Goal: Find specific page/section: Find specific page/section

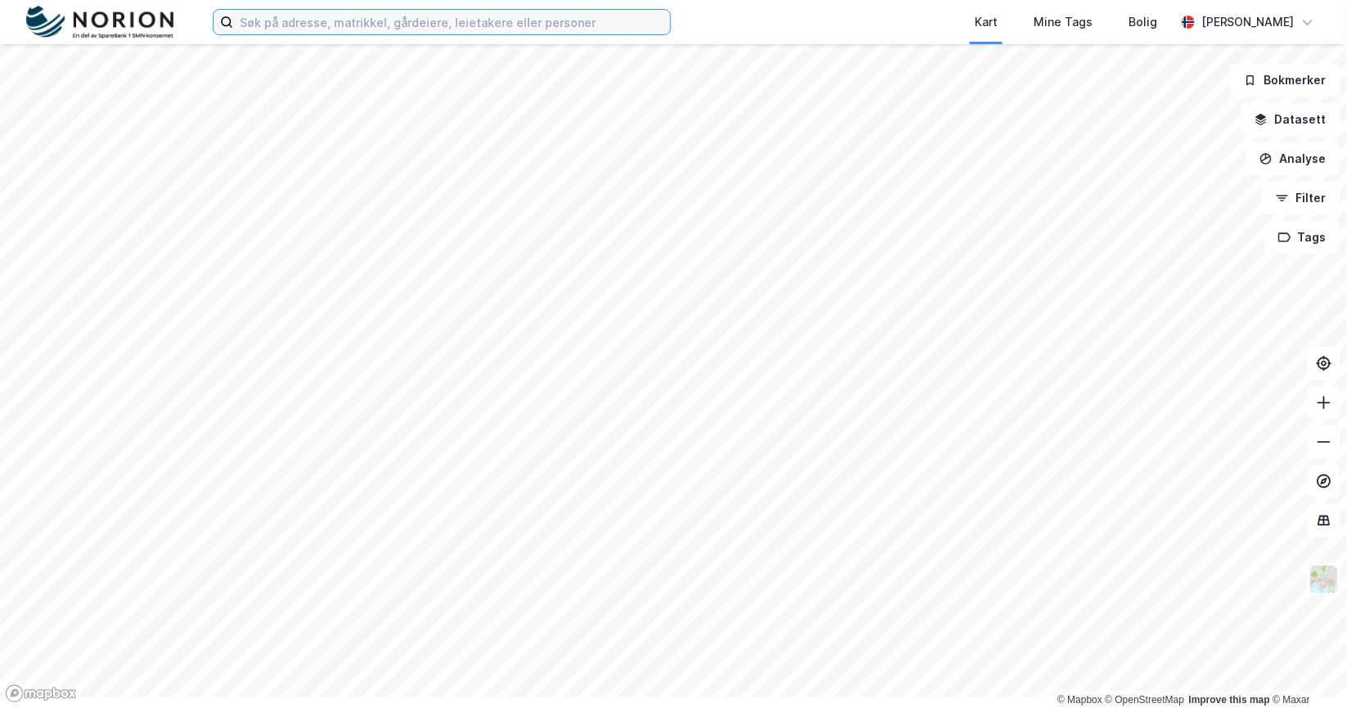
click at [421, 28] on input at bounding box center [451, 22] width 437 height 25
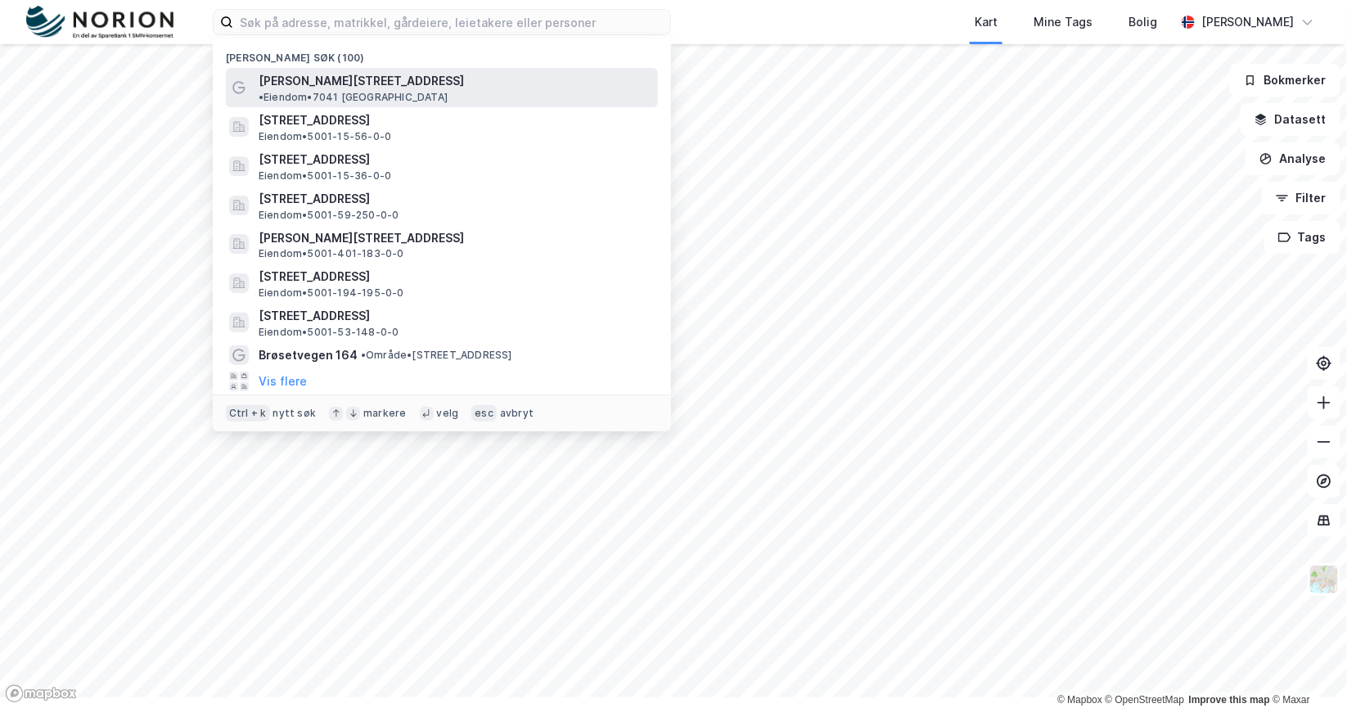
click at [420, 91] on span "[PERSON_NAME][STREET_ADDRESS]" at bounding box center [361, 81] width 205 height 20
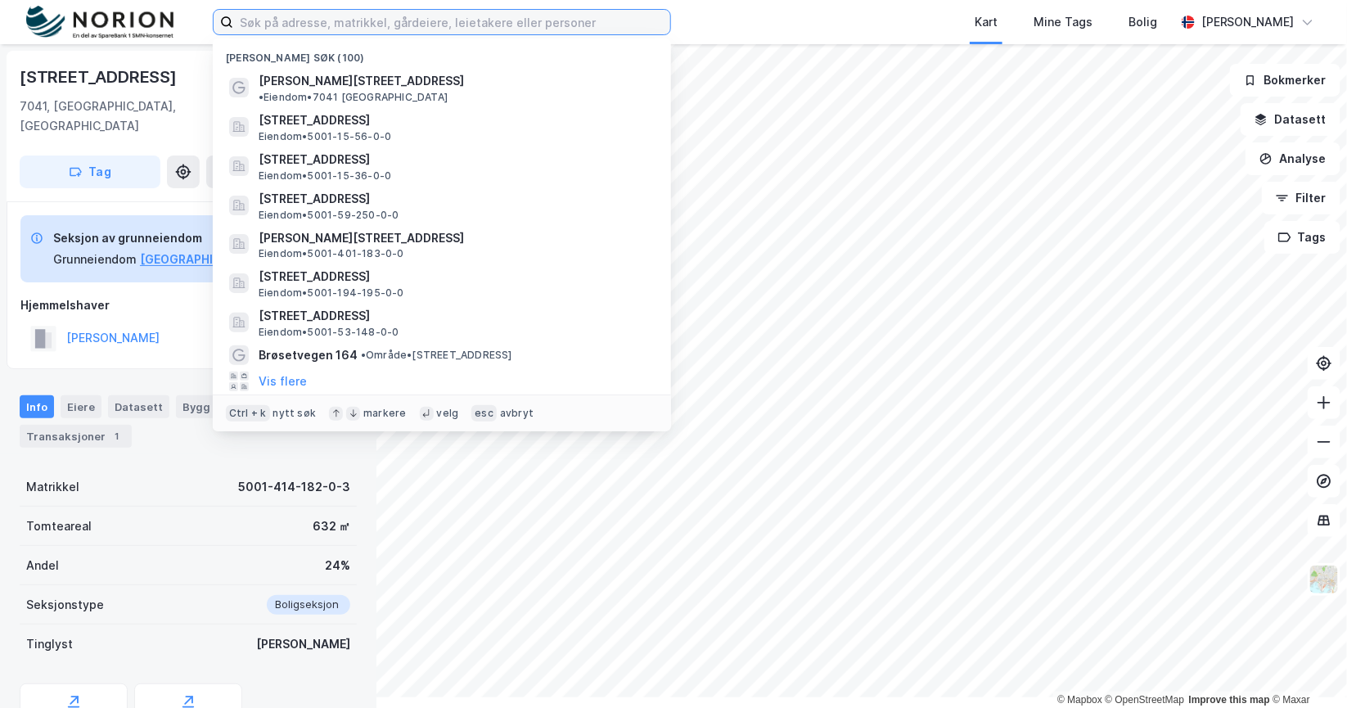
click at [488, 32] on input at bounding box center [451, 22] width 437 height 25
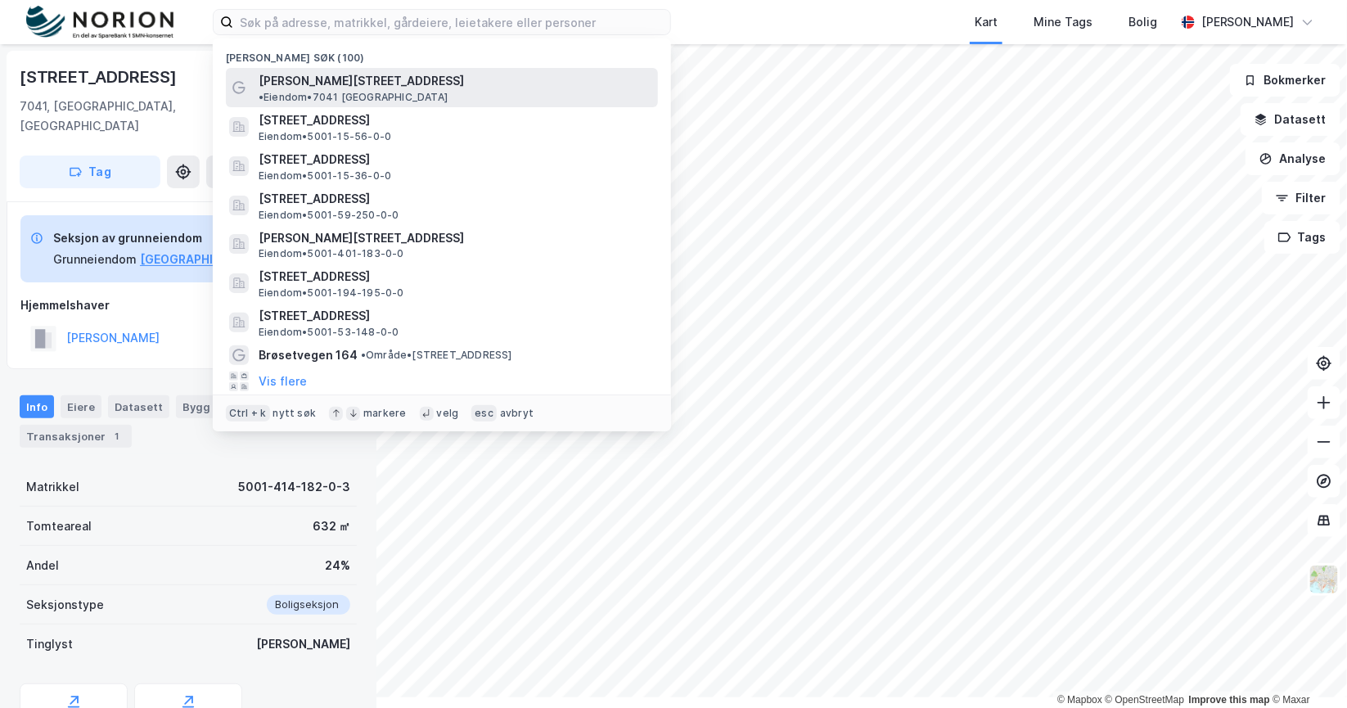
click at [431, 91] on span "[PERSON_NAME][STREET_ADDRESS]" at bounding box center [361, 81] width 205 height 20
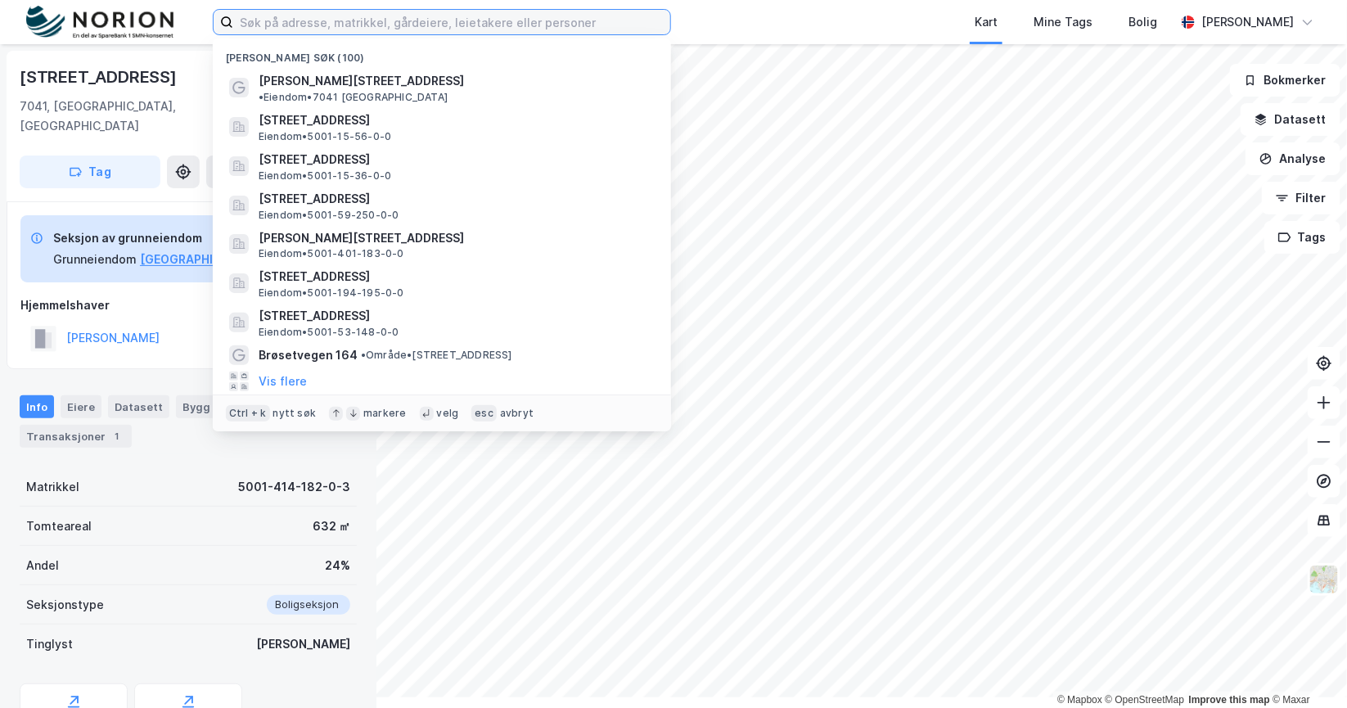
click at [438, 31] on input at bounding box center [451, 22] width 437 height 25
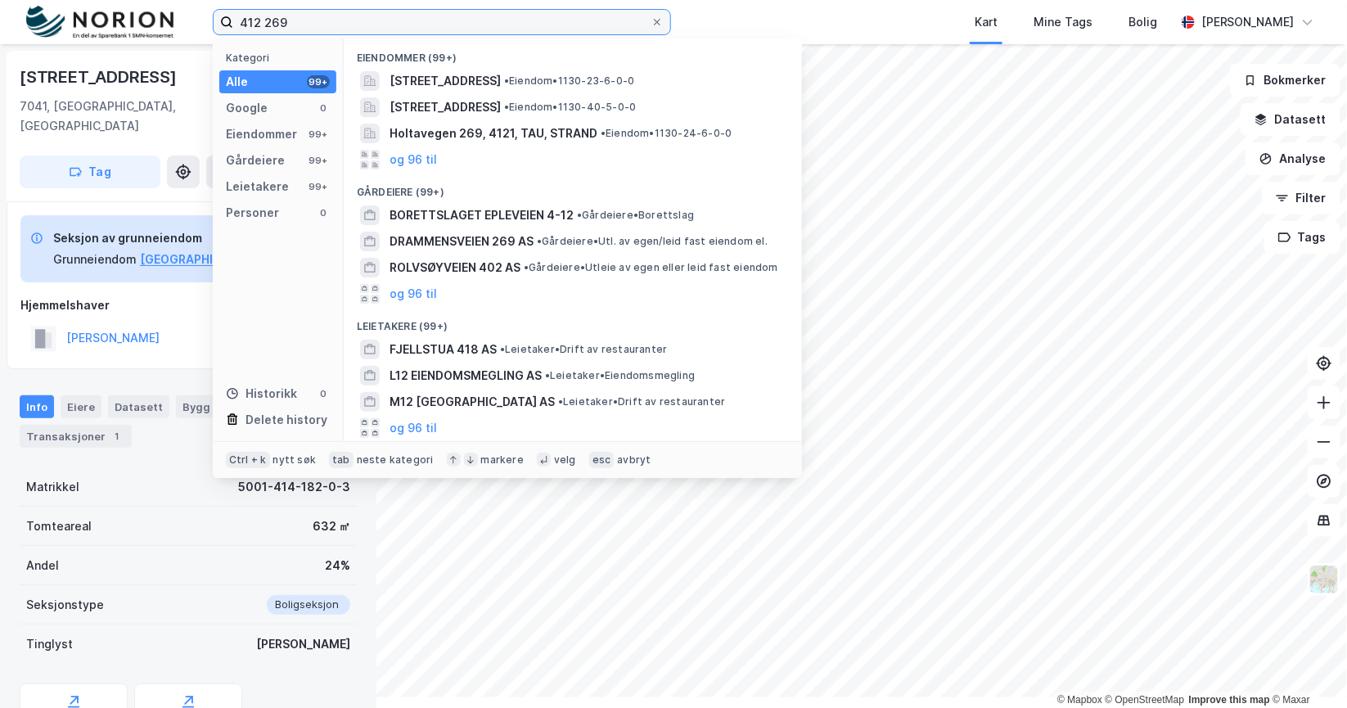
click at [650, 16] on input "412 269" at bounding box center [441, 22] width 417 height 25
type input "412 269"
